Goal: Transaction & Acquisition: Purchase product/service

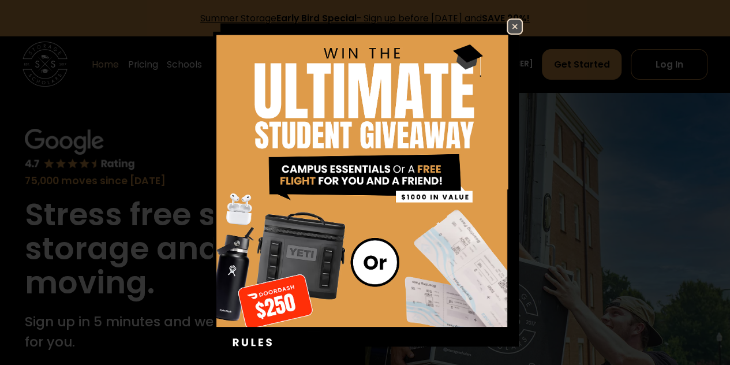
click at [508, 23] on img at bounding box center [515, 27] width 14 height 14
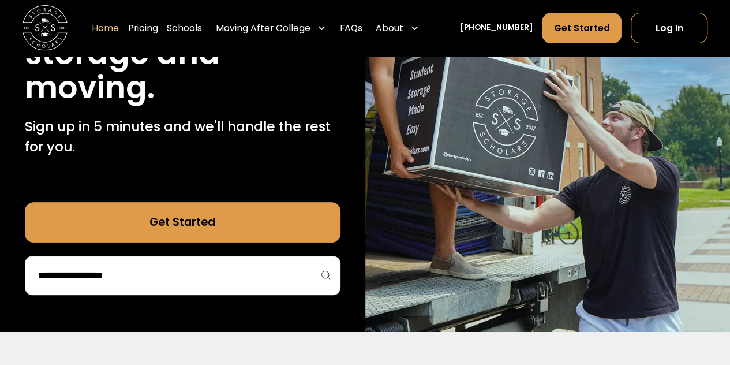
scroll to position [197, 0]
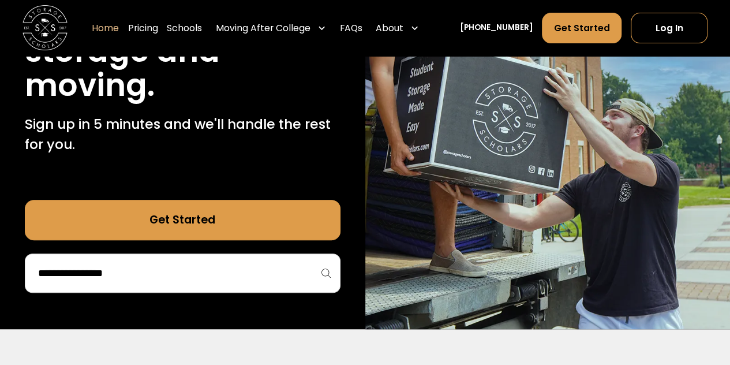
click at [182, 212] on link "Get Started" at bounding box center [183, 220] width 316 height 40
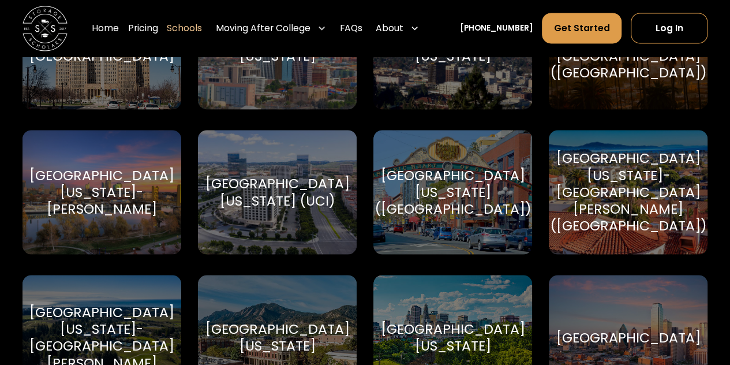
scroll to position [5218, 0]
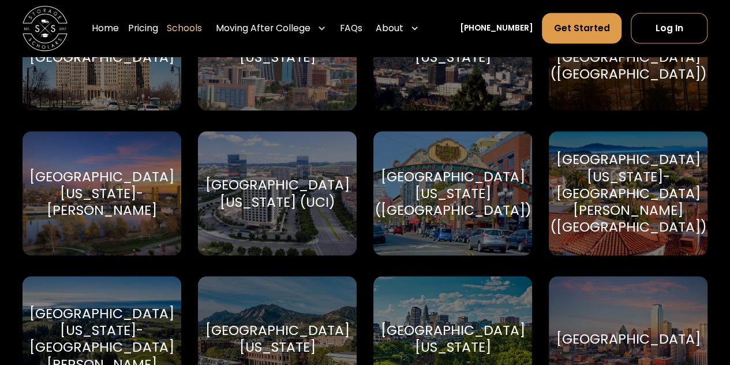
click at [454, 200] on div "[GEOGRAPHIC_DATA][US_STATE] ([GEOGRAPHIC_DATA])" at bounding box center [453, 193] width 157 height 51
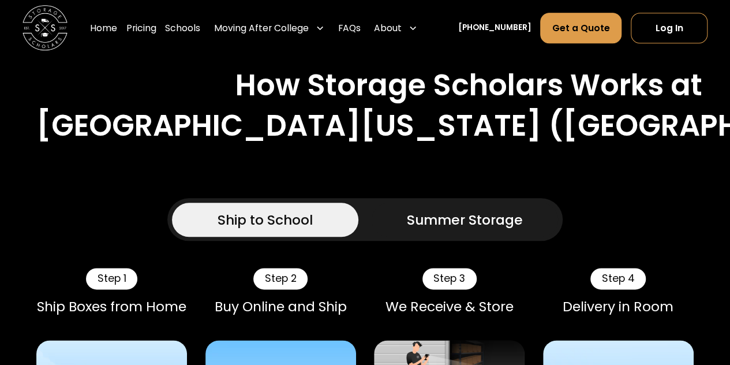
scroll to position [630, 0]
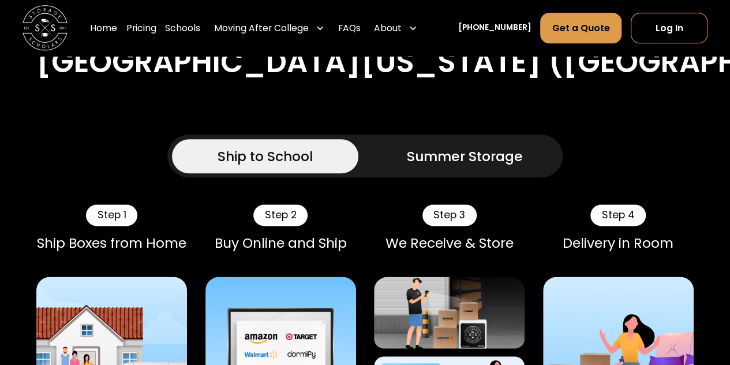
click at [480, 148] on div "Summer Storage" at bounding box center [465, 156] width 116 height 20
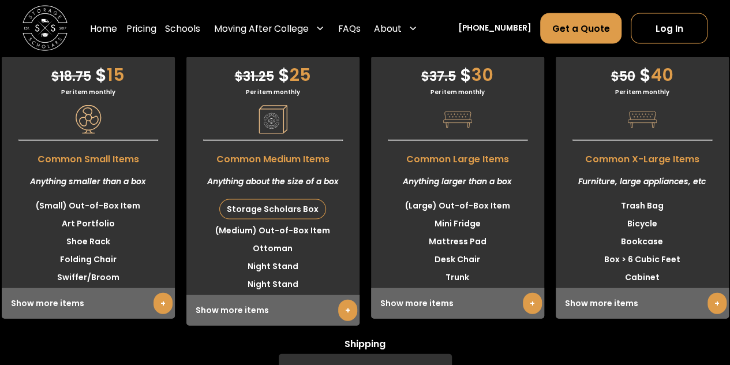
scroll to position [3331, 0]
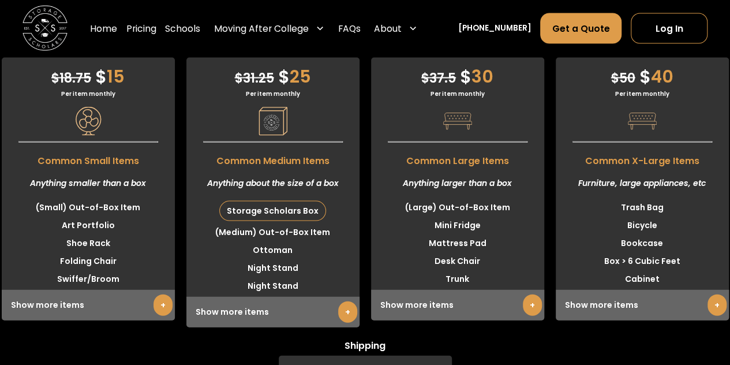
click at [344, 323] on link "+" at bounding box center [347, 311] width 19 height 21
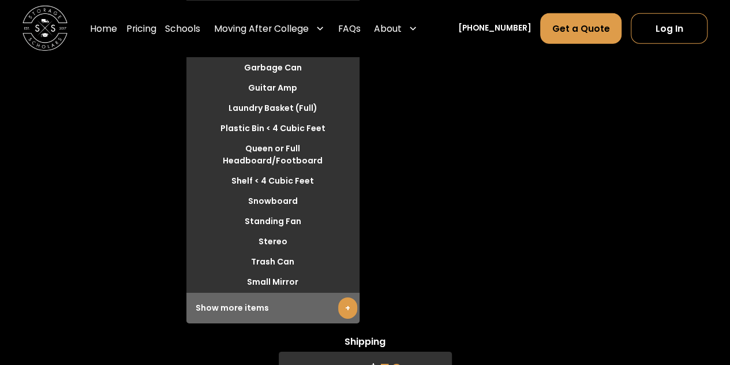
scroll to position [3830, 0]
click at [339, 318] on link "+" at bounding box center [347, 307] width 19 height 21
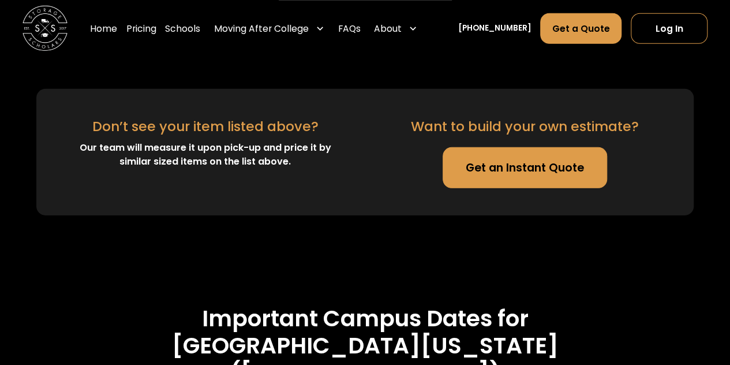
scroll to position [3912, 0]
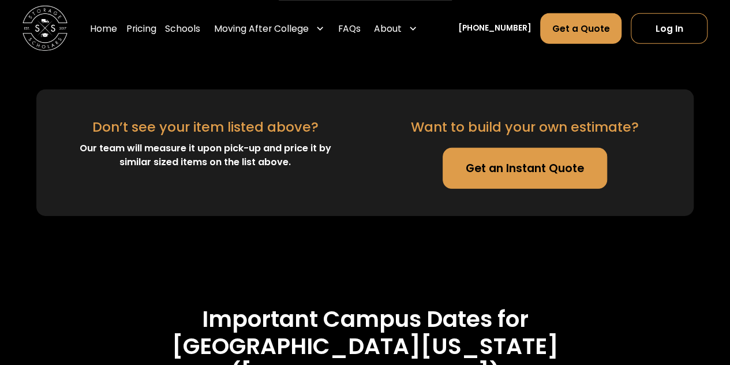
click at [521, 188] on link "Get an Instant Quote" at bounding box center [525, 168] width 165 height 40
